Goal: Information Seeking & Learning: Learn about a topic

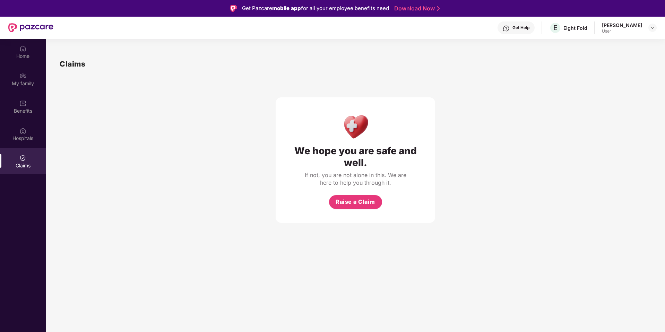
click at [264, 108] on div "We hope you are safe and well. If not, you are not alone in this. We are here t…" at bounding box center [355, 146] width 591 height 153
click at [651, 28] on img at bounding box center [653, 28] width 6 height 6
click at [22, 59] on div "Home" at bounding box center [23, 56] width 46 height 7
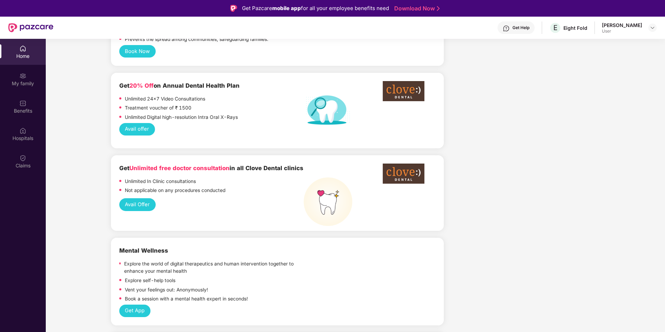
scroll to position [829, 0]
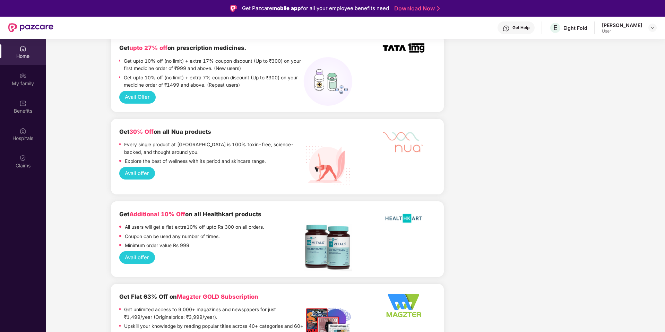
click at [11, 27] on img at bounding box center [30, 27] width 45 height 9
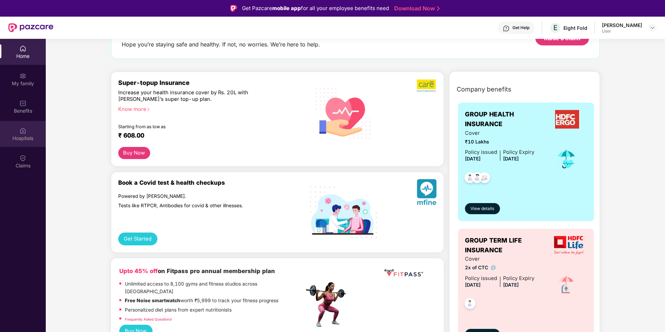
scroll to position [0, 0]
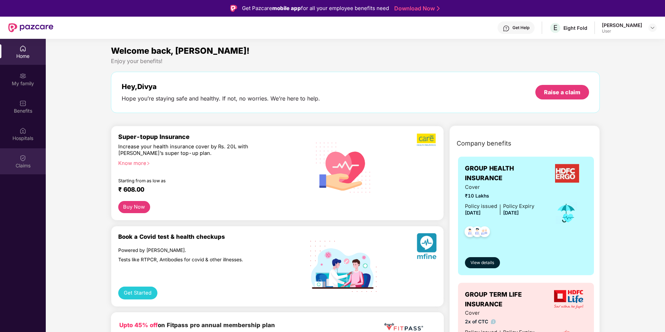
click at [21, 161] on div "Claims" at bounding box center [23, 161] width 46 height 26
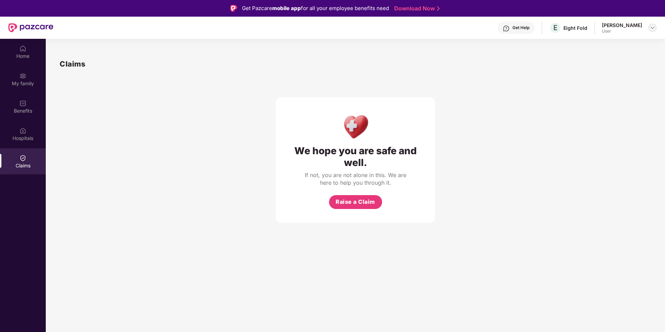
click at [650, 26] on img at bounding box center [653, 28] width 6 height 6
click at [581, 27] on div "Eight Fold" at bounding box center [575, 28] width 24 height 7
click at [636, 23] on div "[PERSON_NAME]" at bounding box center [622, 25] width 40 height 7
click at [653, 28] on img at bounding box center [653, 28] width 6 height 6
click at [615, 67] on div "User" at bounding box center [614, 70] width 40 height 6
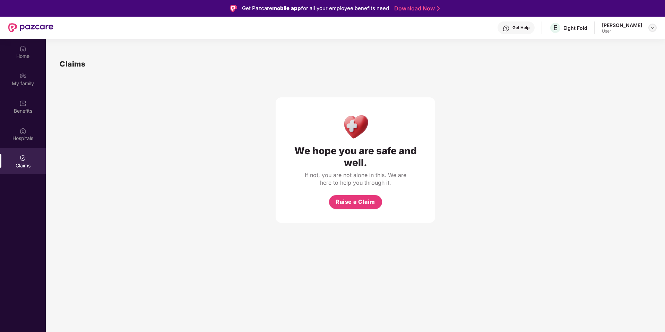
click at [653, 29] on img at bounding box center [653, 28] width 6 height 6
click at [585, 66] on span "D" at bounding box center [586, 65] width 4 height 8
click at [601, 66] on div "Claims" at bounding box center [355, 63] width 591 height 11
click at [19, 57] on div "Home" at bounding box center [23, 56] width 46 height 7
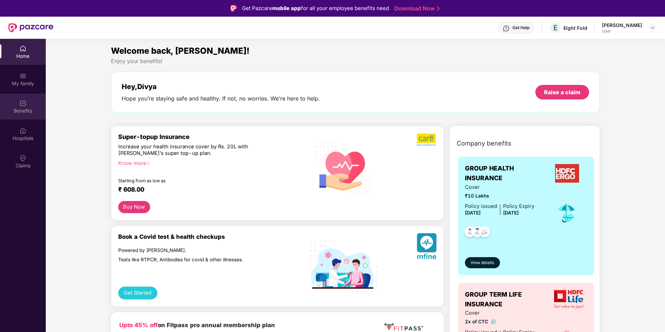
click at [25, 112] on div "Benefits" at bounding box center [23, 110] width 46 height 7
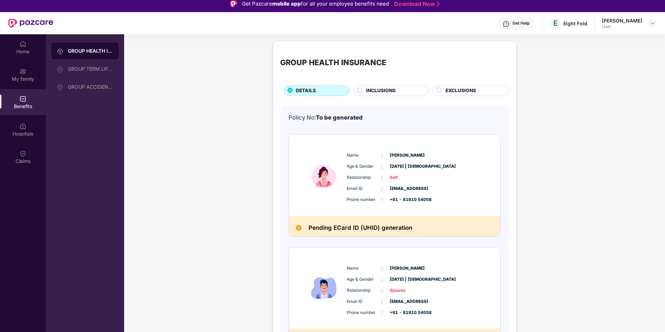
click at [383, 90] on span "INCLUSIONS" at bounding box center [380, 91] width 29 height 8
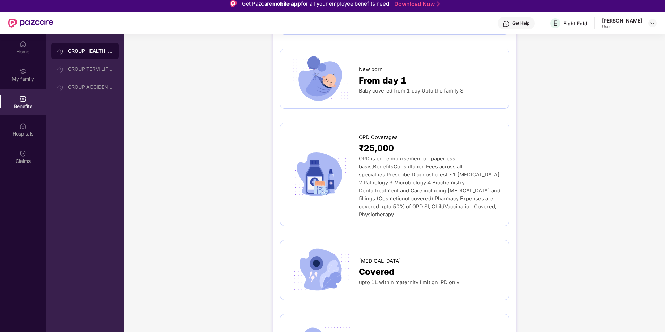
scroll to position [1097, 0]
drag, startPoint x: 359, startPoint y: 135, endPoint x: 371, endPoint y: 143, distance: 14.7
click at [371, 155] on span "OPD is on reimbursement on paperless basis,BenefitsConsultation Fees across all…" at bounding box center [429, 186] width 141 height 62
copy span "OPD is on reimbursement on paperless basis"
click at [350, 151] on img at bounding box center [320, 174] width 66 height 46
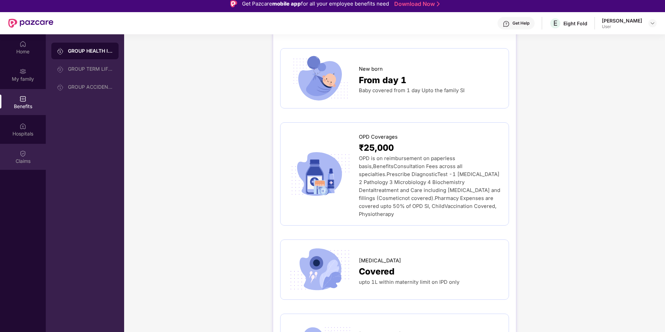
click at [19, 158] on div "Claims" at bounding box center [23, 161] width 46 height 7
